Goal: Information Seeking & Learning: Learn about a topic

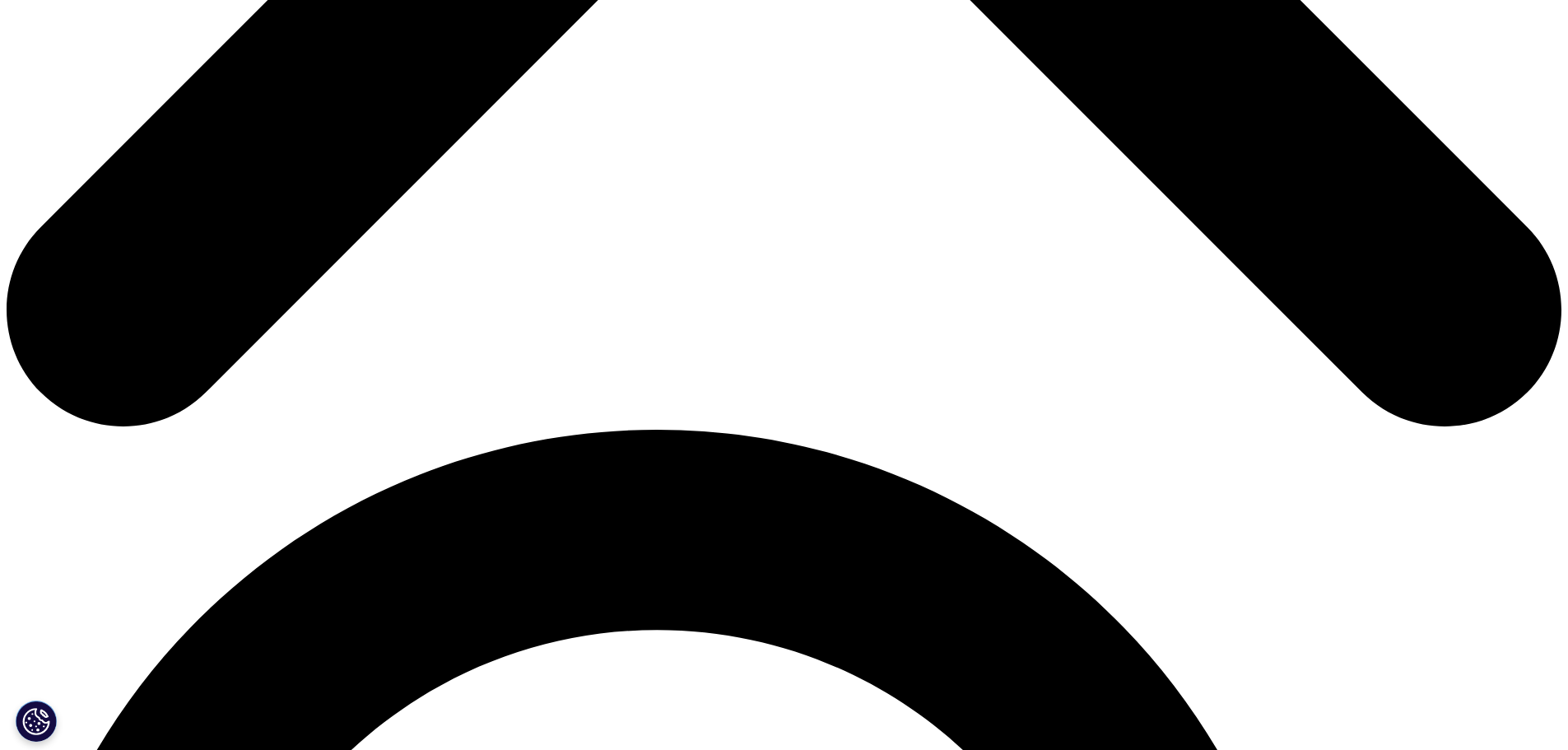
scroll to position [1729, 0]
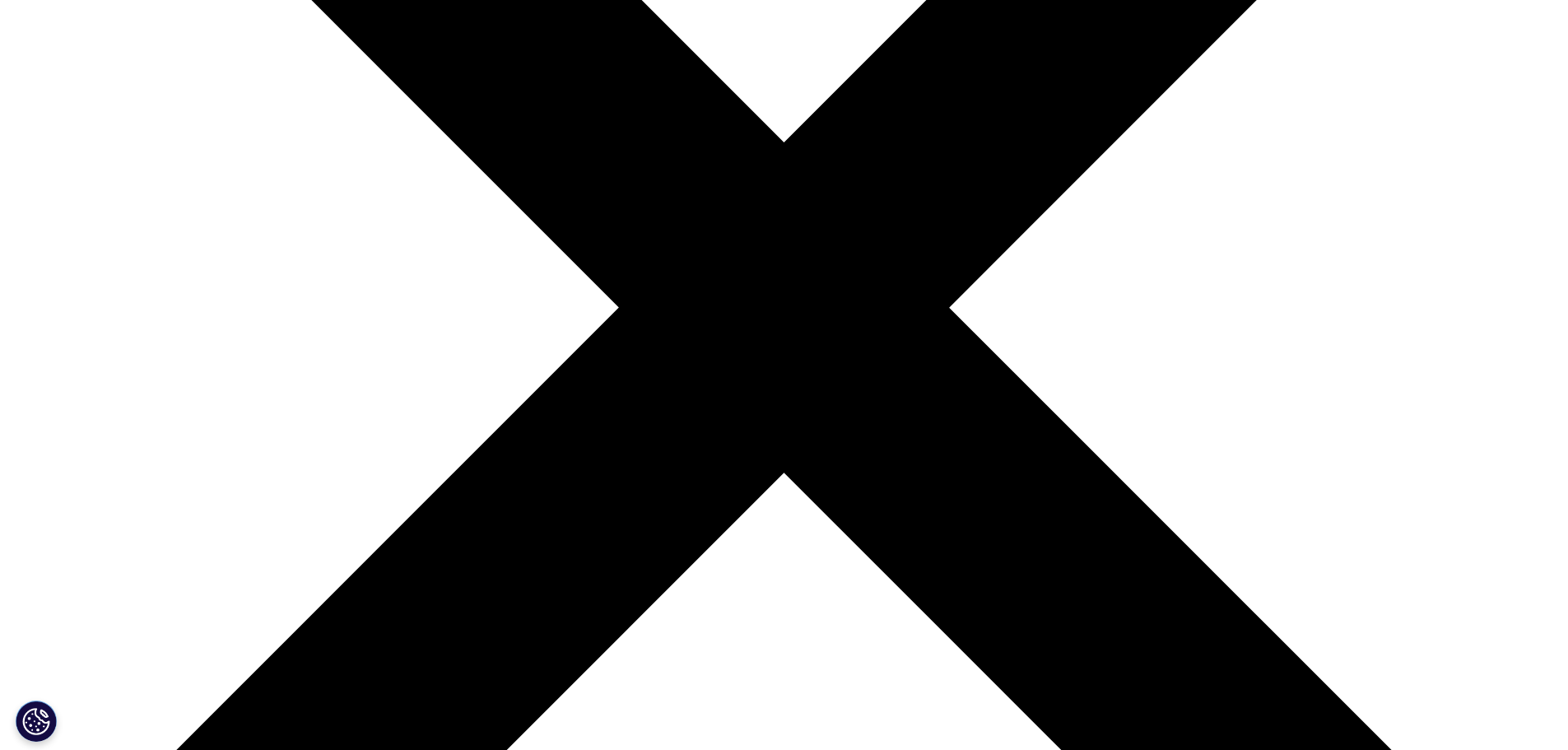
scroll to position [165, 0]
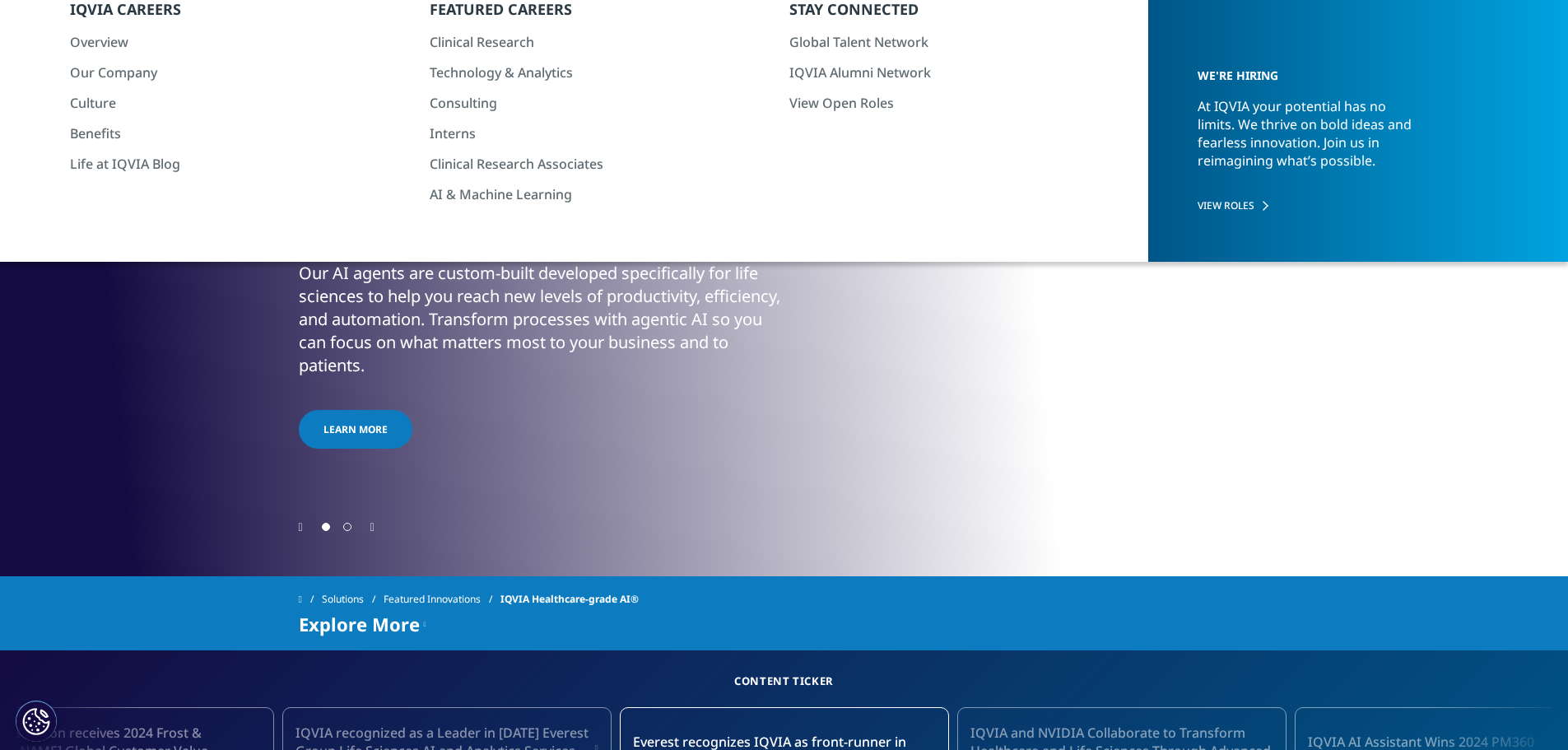
click at [375, 527] on icon "Next slide" at bounding box center [372, 528] width 4 height 12
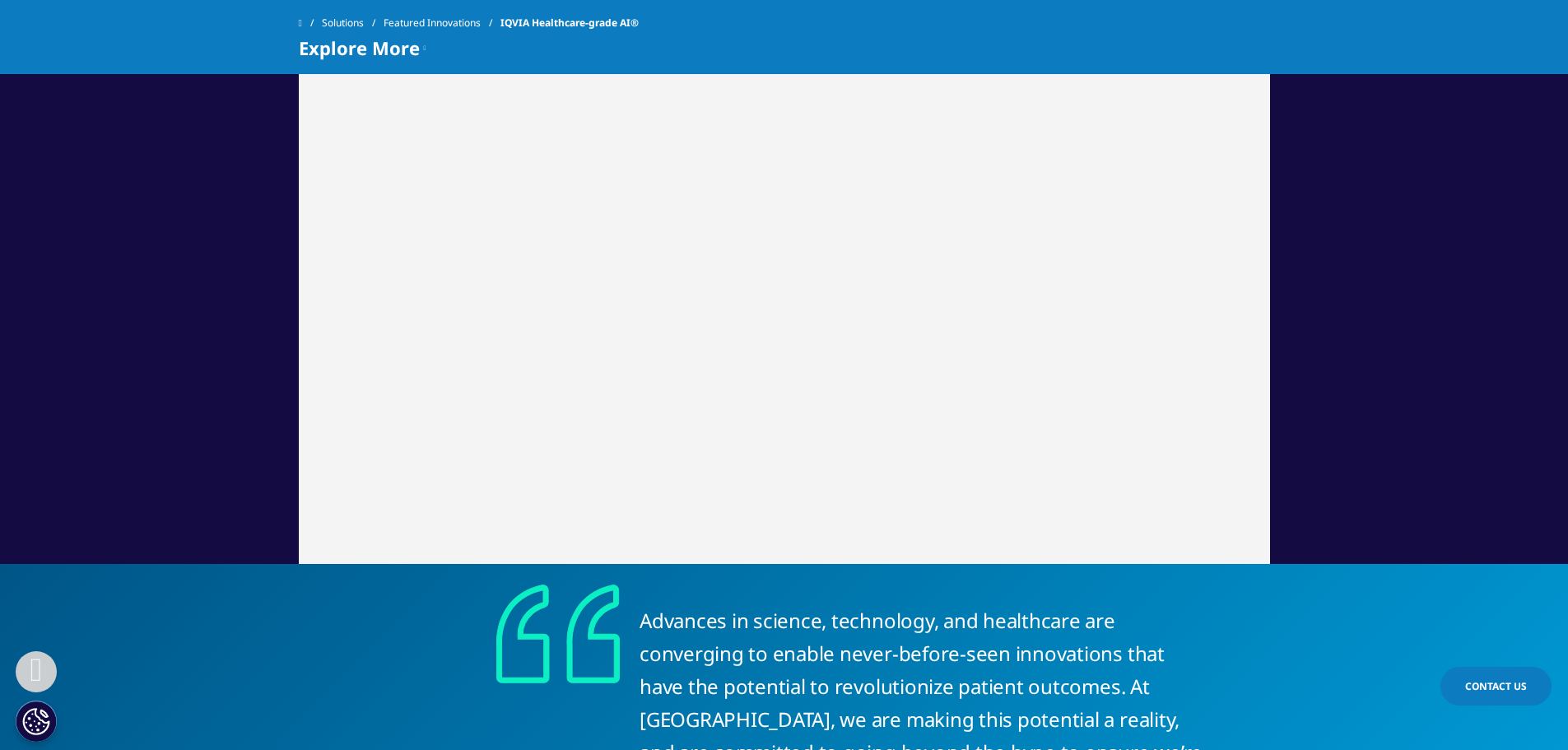
scroll to position [4117, 0]
